Goal: Transaction & Acquisition: Purchase product/service

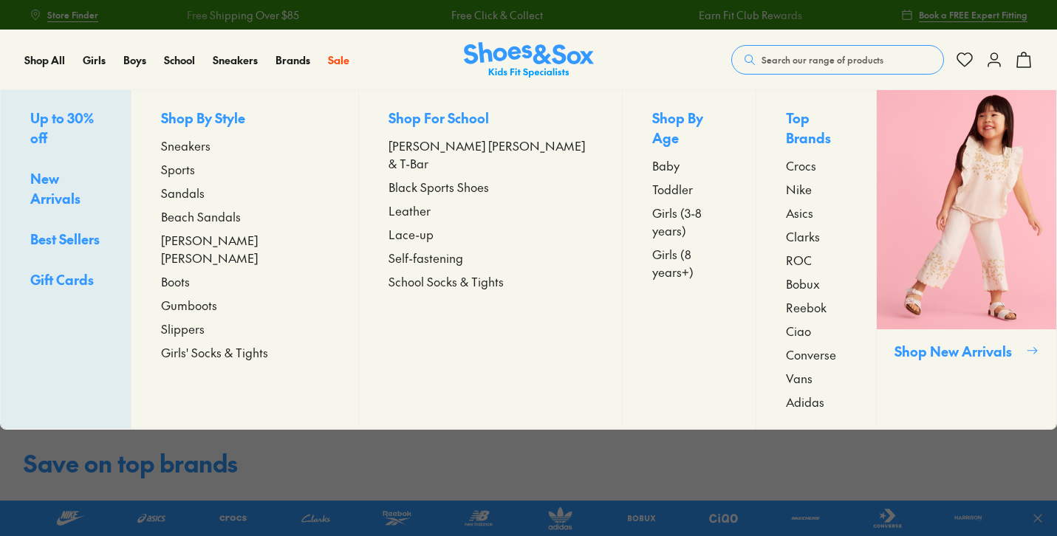
click at [205, 195] on span "Sandals" at bounding box center [183, 193] width 44 height 18
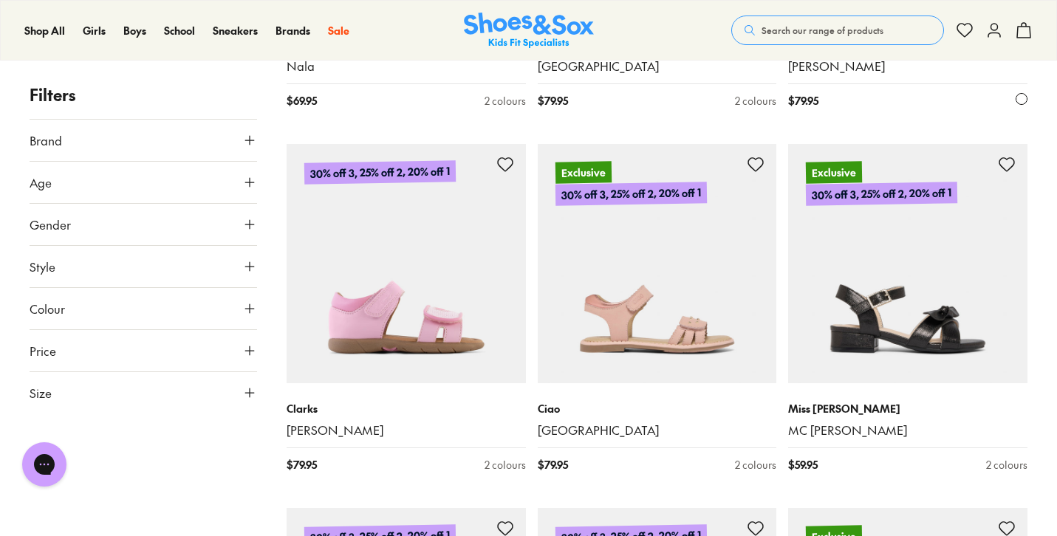
scroll to position [5280, 0]
click at [793, 37] on button "Search our range of products" at bounding box center [837, 31] width 213 height 30
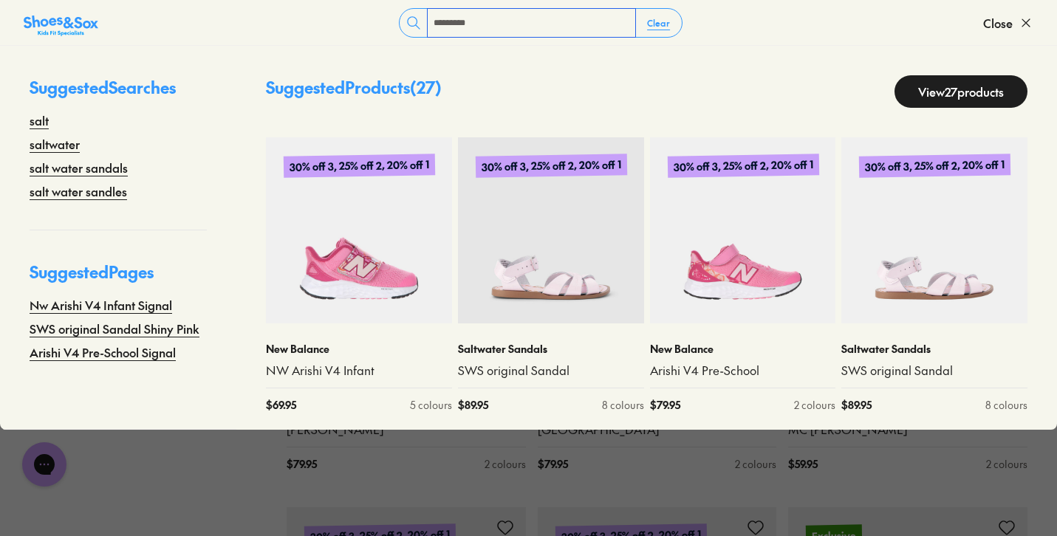
type input "*********"
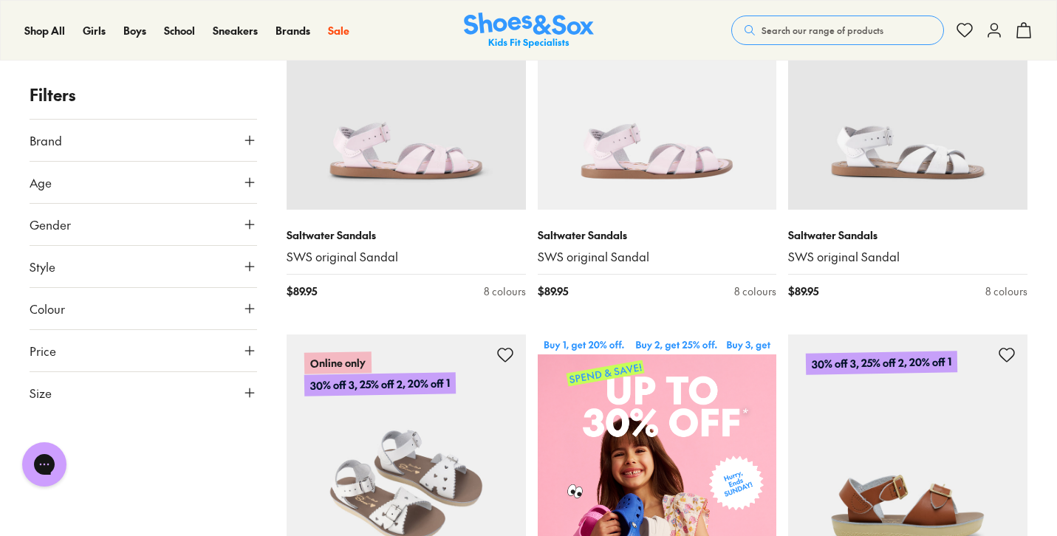
scroll to position [78, 0]
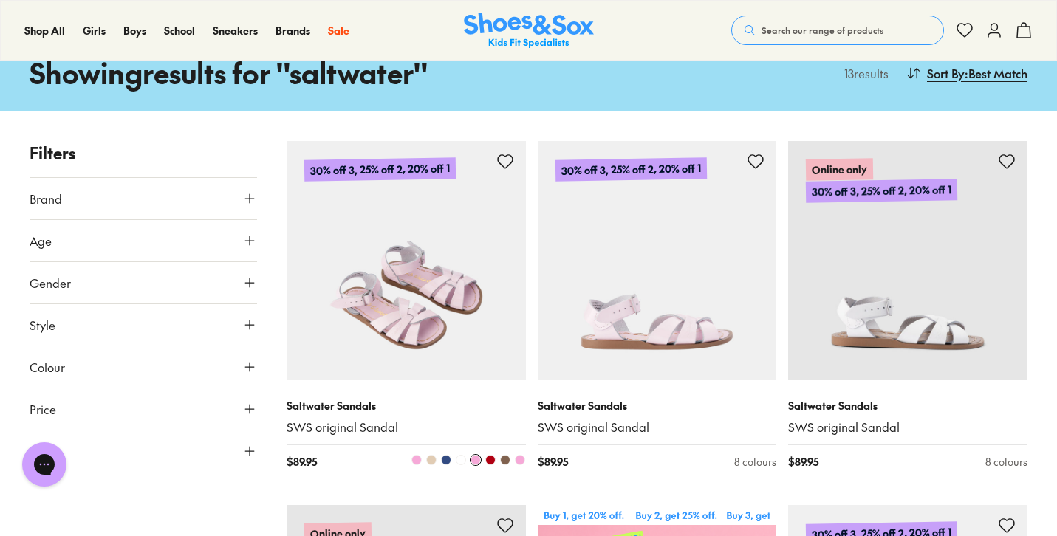
click at [424, 290] on img at bounding box center [406, 260] width 239 height 239
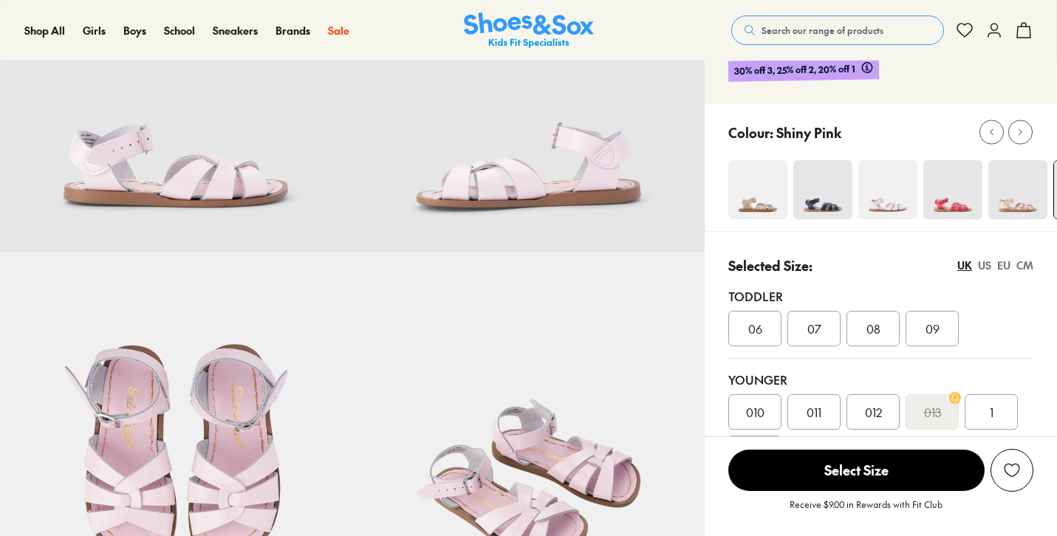
select select "*"
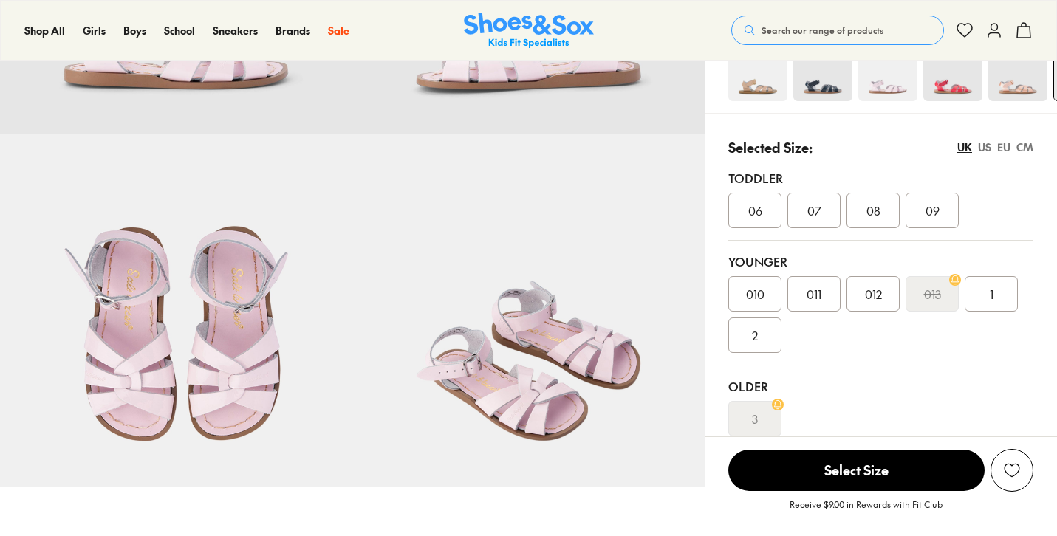
scroll to position [310, 0]
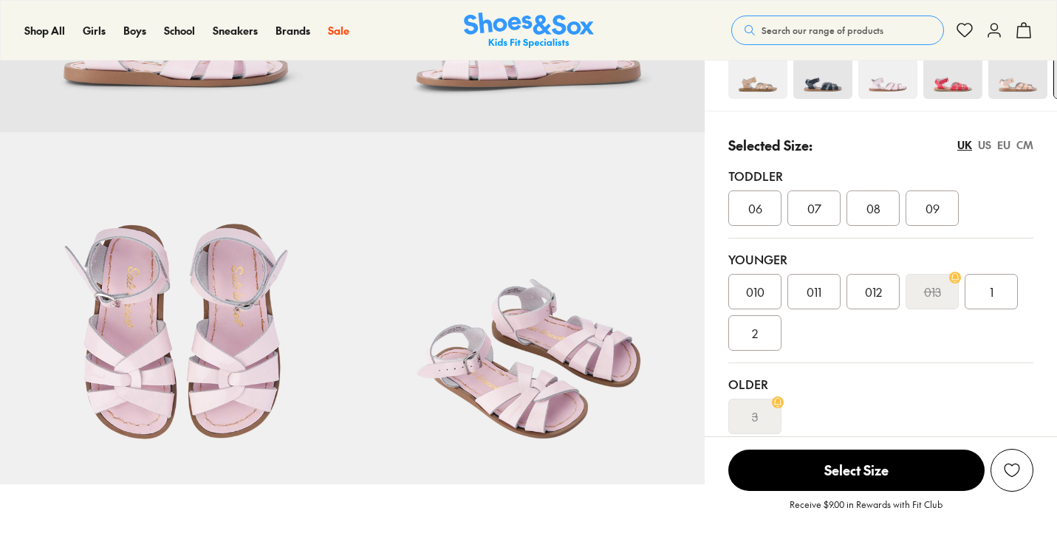
click at [1024, 143] on div "CM" at bounding box center [1025, 145] width 17 height 16
click at [985, 143] on div "US" at bounding box center [984, 145] width 13 height 16
click at [1028, 144] on div "CM" at bounding box center [1025, 145] width 17 height 16
click at [969, 147] on div "UK" at bounding box center [965, 145] width 15 height 16
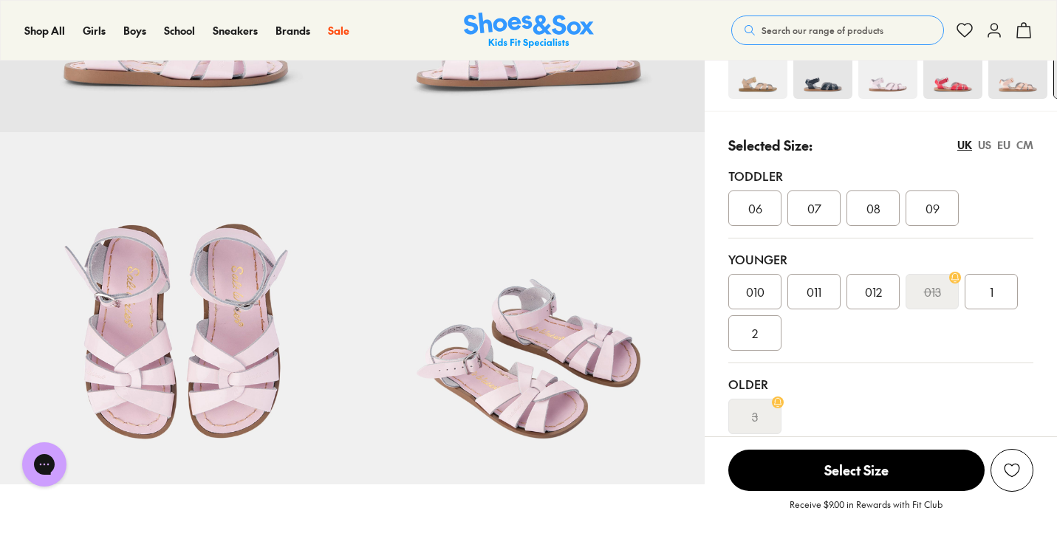
click at [985, 145] on div "US" at bounding box center [984, 145] width 13 height 16
click at [997, 145] on div "EU" at bounding box center [1003, 145] width 13 height 16
click at [987, 146] on div "US" at bounding box center [984, 145] width 13 height 16
click at [876, 209] on span "09" at bounding box center [874, 208] width 14 height 18
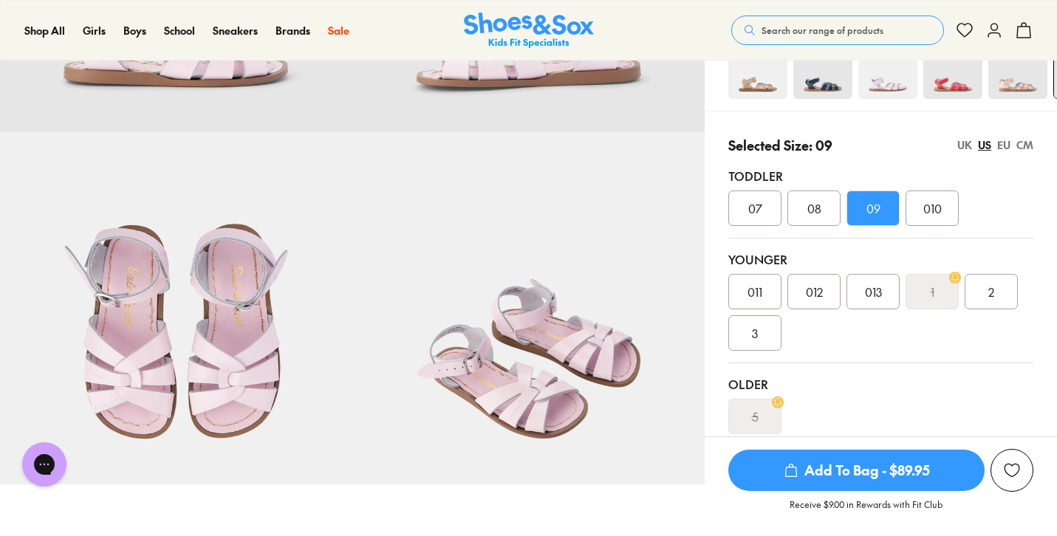
click at [887, 473] on span "Add To Bag - $89.95" at bounding box center [856, 470] width 256 height 41
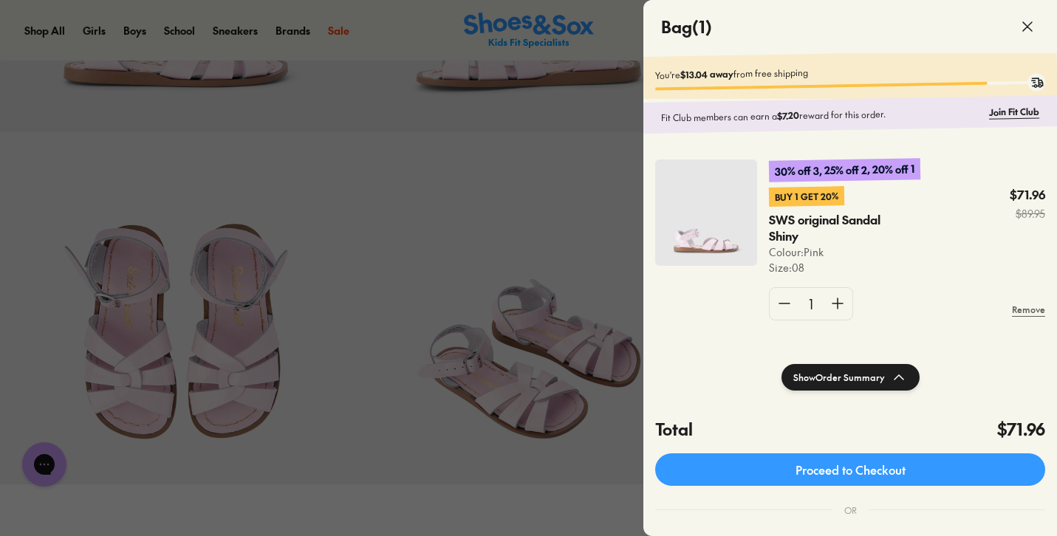
click at [1022, 27] on icon at bounding box center [1028, 27] width 18 height 18
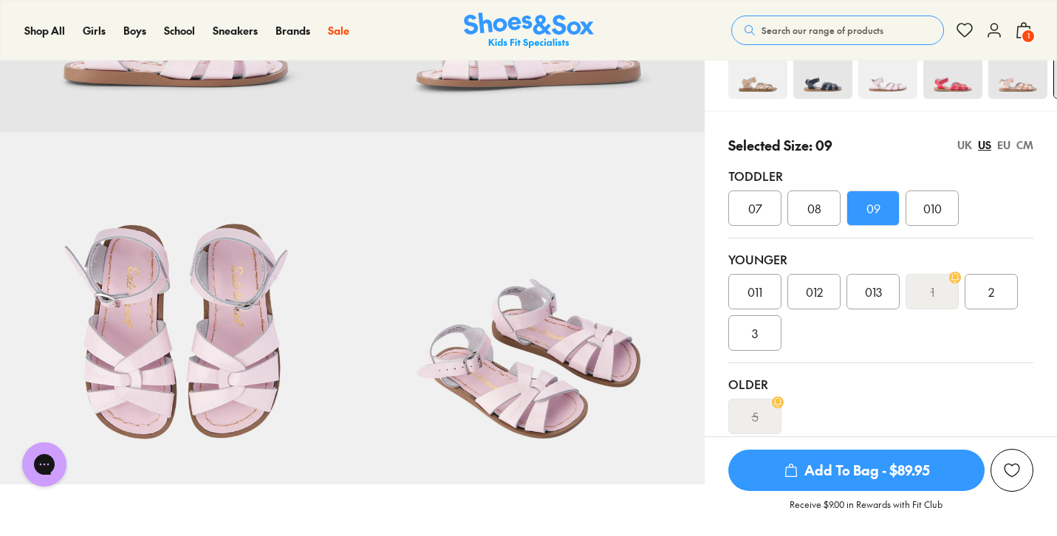
click at [956, 80] on img at bounding box center [953, 69] width 59 height 59
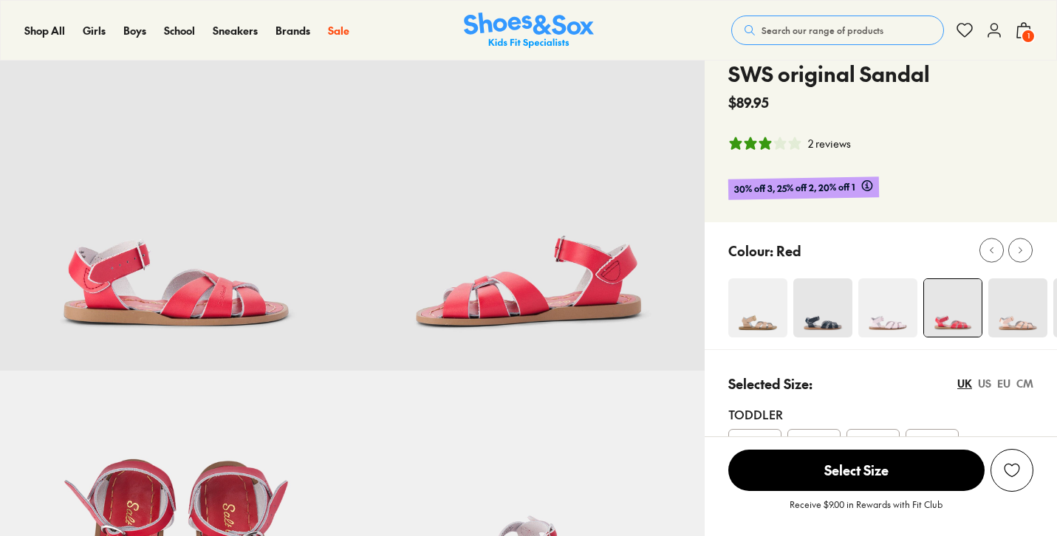
select select "*"
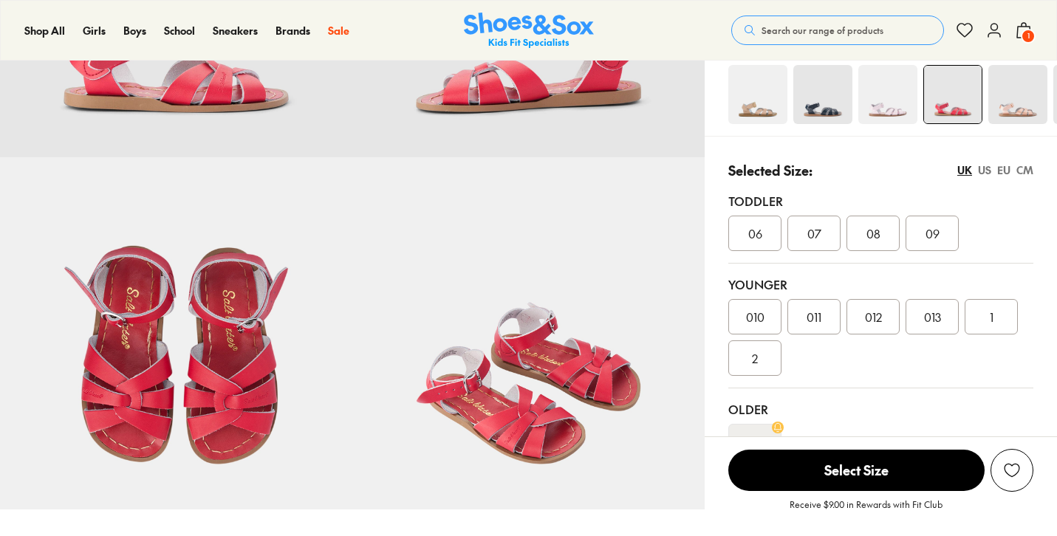
scroll to position [276, 0]
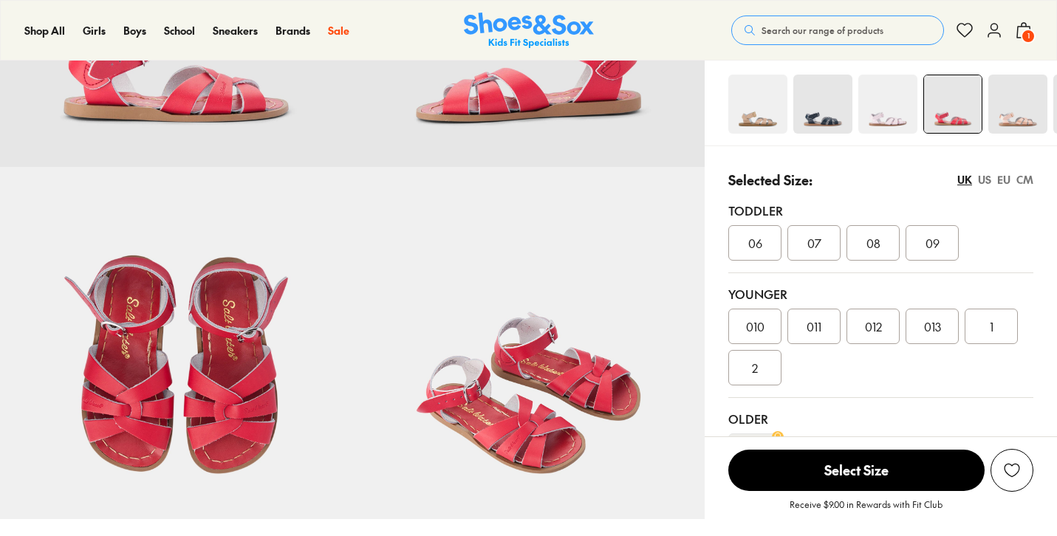
click at [1023, 108] on img at bounding box center [1018, 104] width 59 height 59
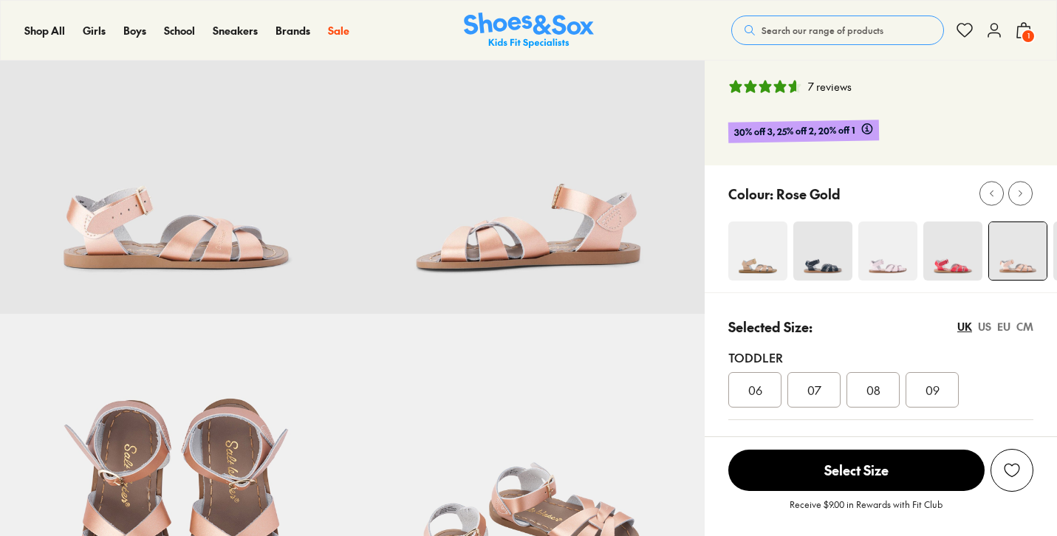
select select "*"
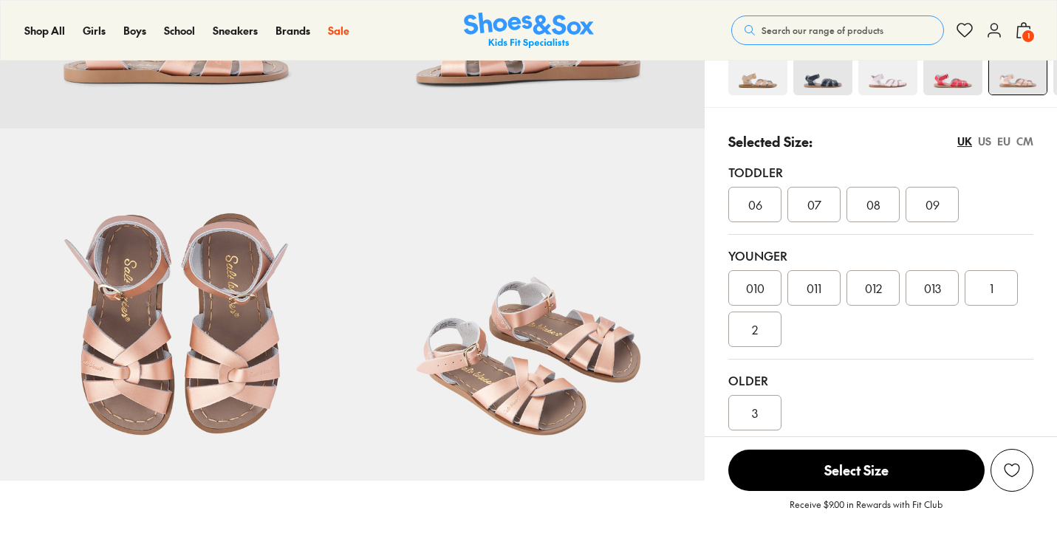
scroll to position [317, 0]
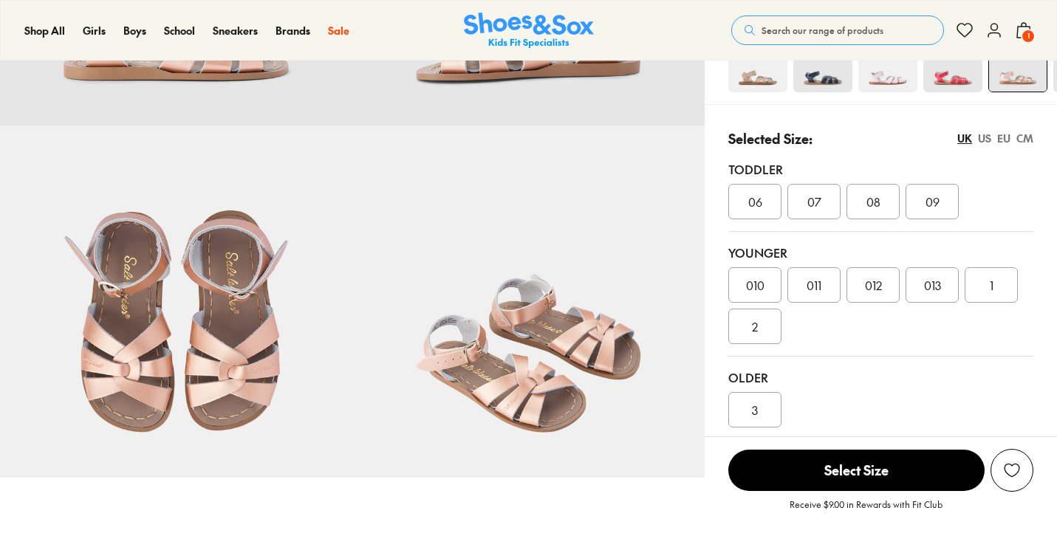
click at [1030, 138] on div "CM" at bounding box center [1025, 139] width 17 height 16
click at [964, 139] on div "UK" at bounding box center [965, 139] width 15 height 16
click at [987, 141] on div "US" at bounding box center [984, 139] width 13 height 16
click at [1005, 142] on div "EU" at bounding box center [1003, 139] width 13 height 16
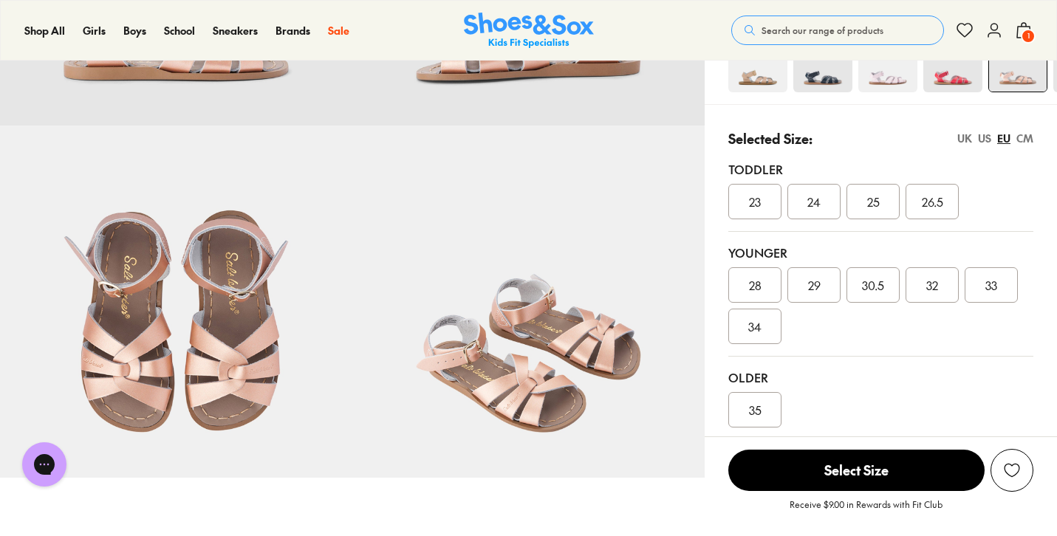
click at [1023, 140] on div "CM" at bounding box center [1025, 139] width 17 height 16
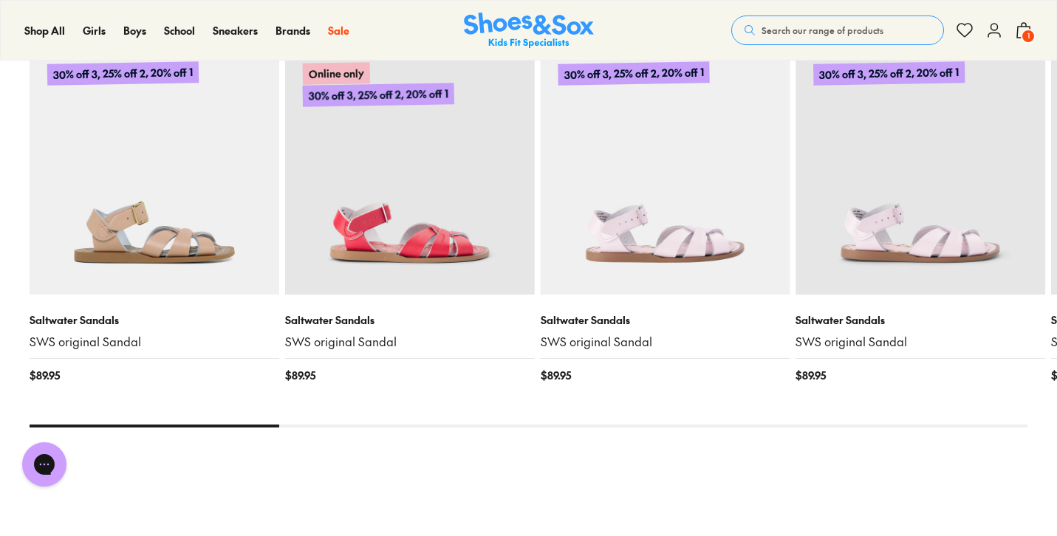
scroll to position [1702, 0]
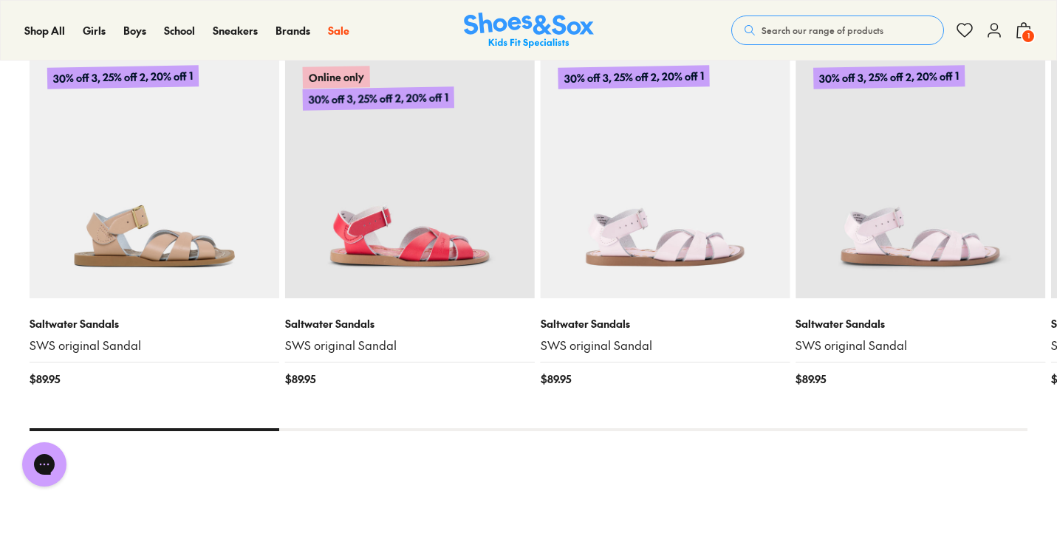
drag, startPoint x: 262, startPoint y: 428, endPoint x: 322, endPoint y: 435, distance: 60.3
click at [320, 434] on div "You Might Like Recently Viewed 30% off 3, 25% off 2, 20% off 1 Saltwater Sandal…" at bounding box center [529, 236] width 998 height 497
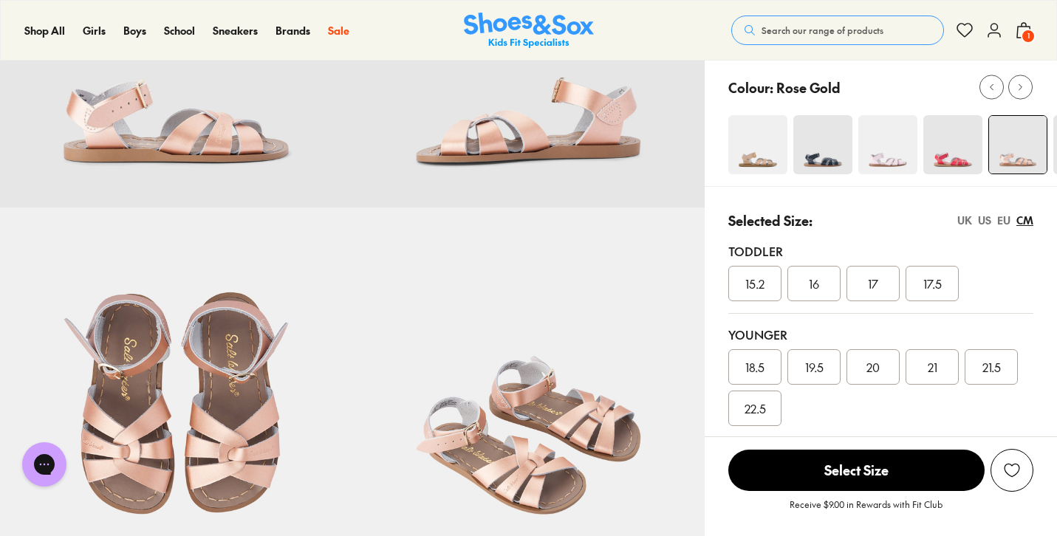
scroll to position [236, 0]
click at [963, 217] on div "UK" at bounding box center [965, 220] width 15 height 16
click at [979, 221] on div "US" at bounding box center [984, 220] width 13 height 16
click at [971, 218] on div "UK" at bounding box center [965, 220] width 15 height 16
click at [1025, 216] on div "CM" at bounding box center [1025, 220] width 17 height 16
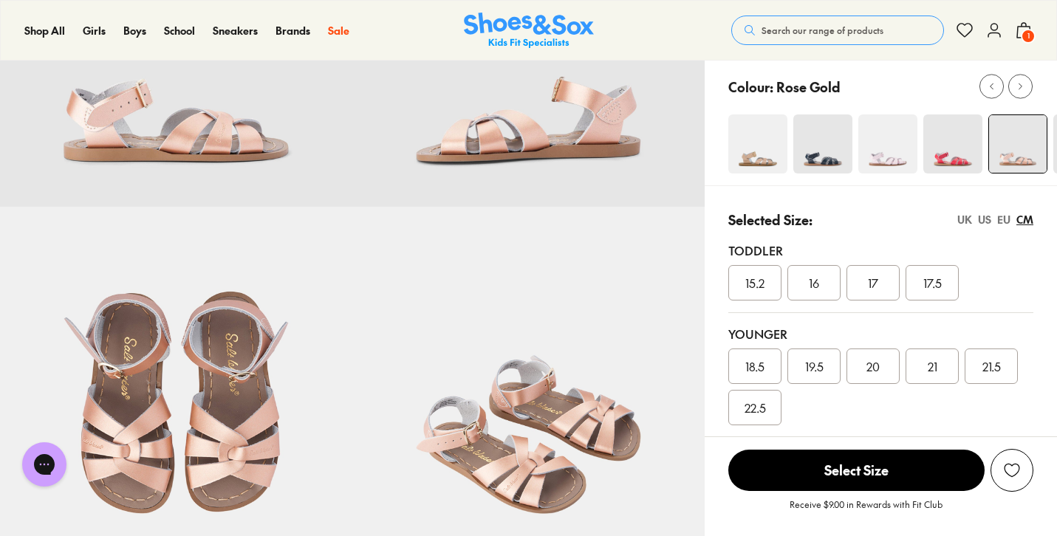
click at [940, 372] on div "21" at bounding box center [932, 366] width 53 height 35
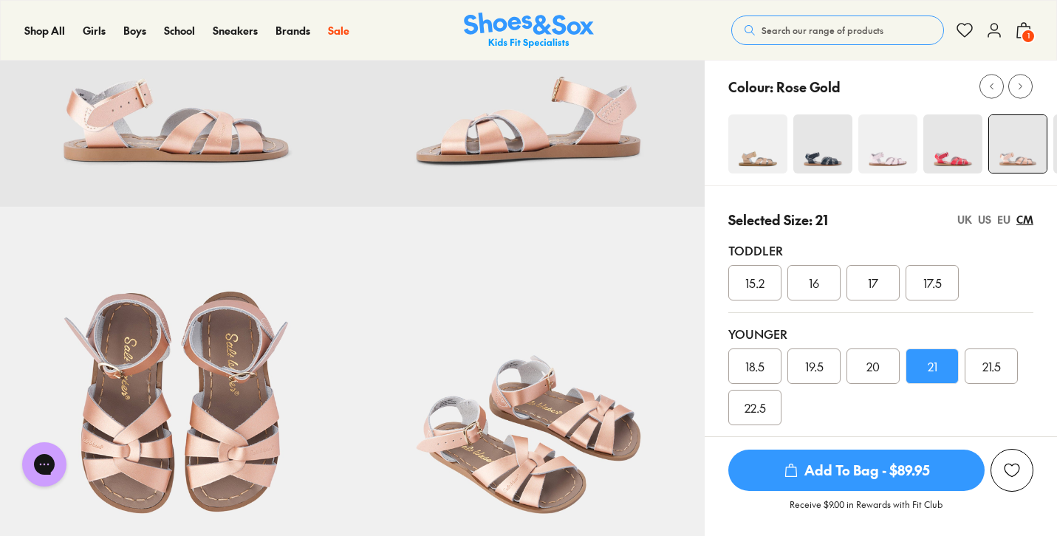
click at [964, 224] on div "UK" at bounding box center [965, 220] width 15 height 16
click at [904, 468] on span "Add To Bag - $89.95" at bounding box center [856, 470] width 256 height 41
